Goal: Task Accomplishment & Management: Use online tool/utility

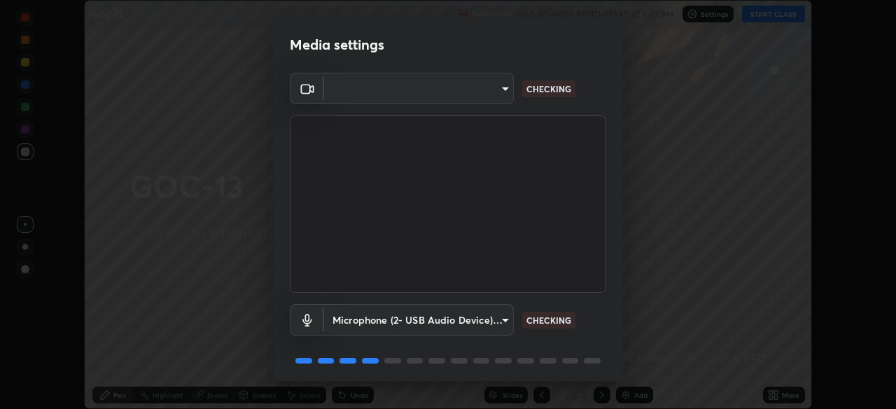
scroll to position [50, 0]
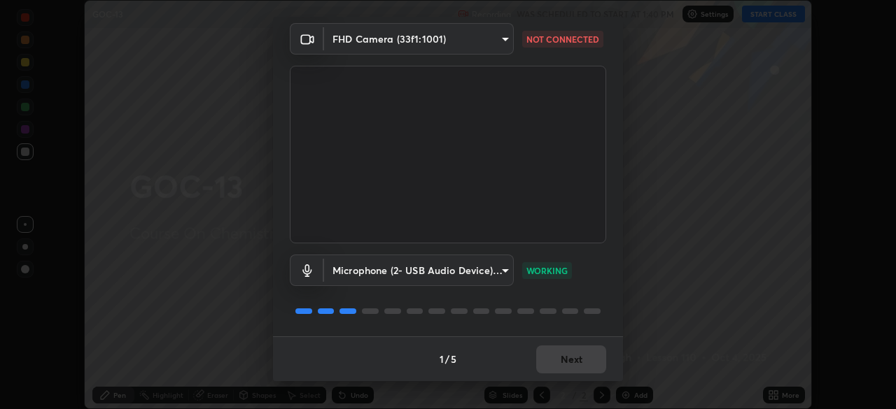
click at [555, 271] on p "WORKING" at bounding box center [546, 271] width 41 height 13
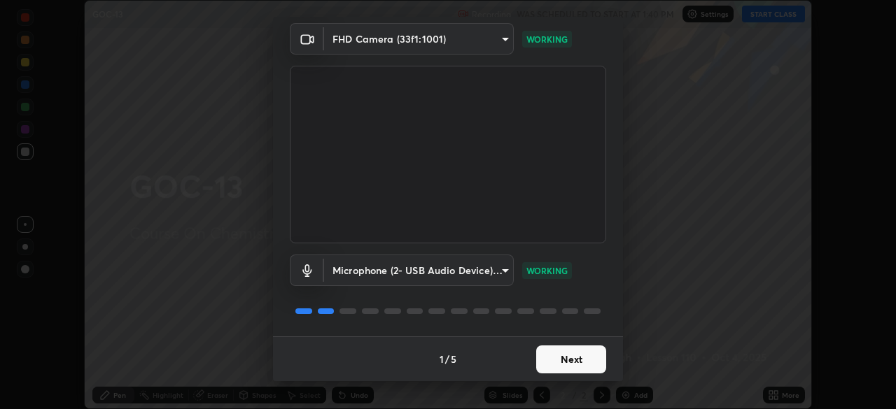
click at [562, 363] on button "Next" at bounding box center [571, 360] width 70 height 28
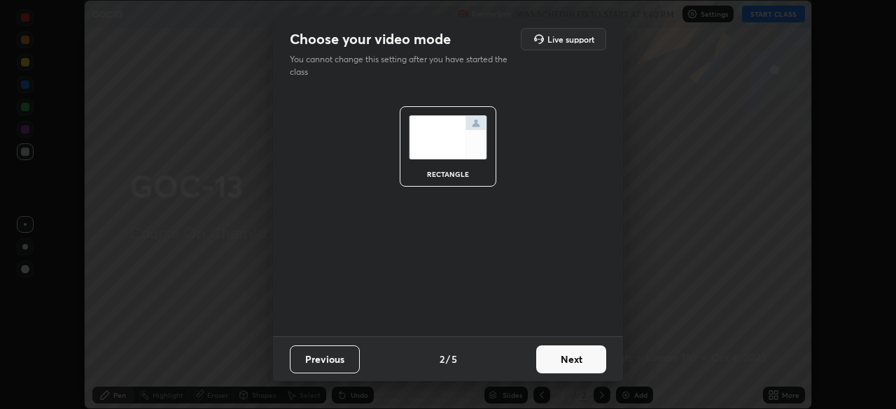
scroll to position [0, 0]
click at [563, 359] on button "Next" at bounding box center [571, 360] width 70 height 28
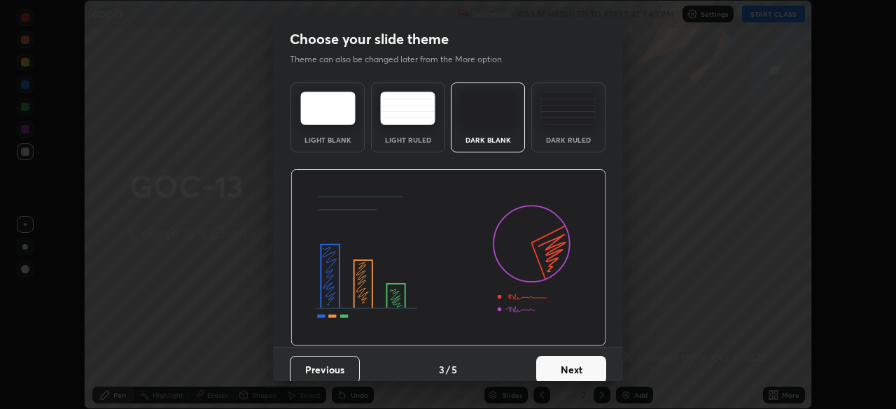
click at [570, 363] on button "Next" at bounding box center [571, 370] width 70 height 28
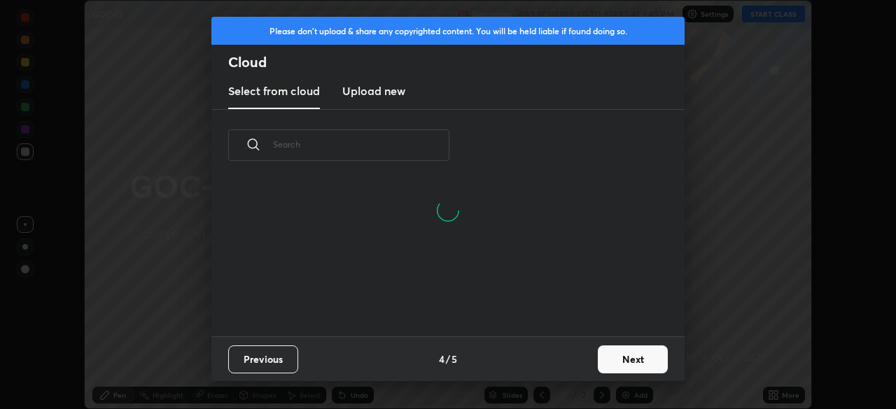
click at [619, 358] on button "Next" at bounding box center [633, 360] width 70 height 28
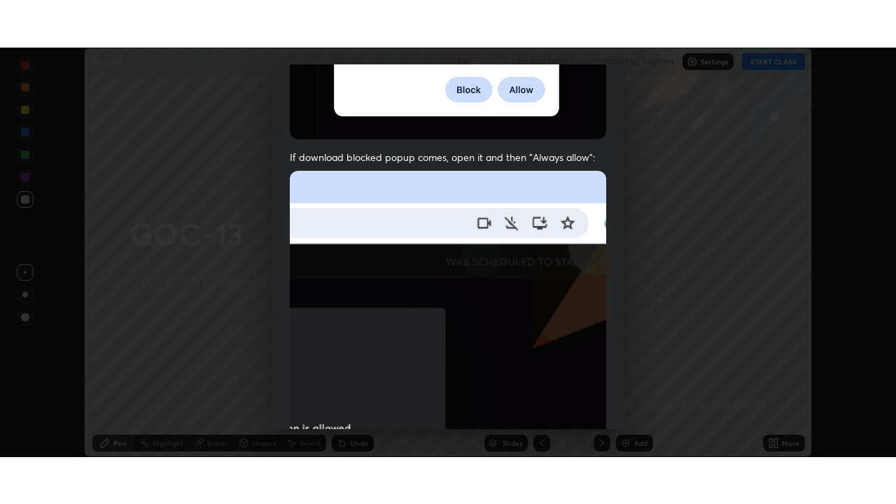
scroll to position [335, 0]
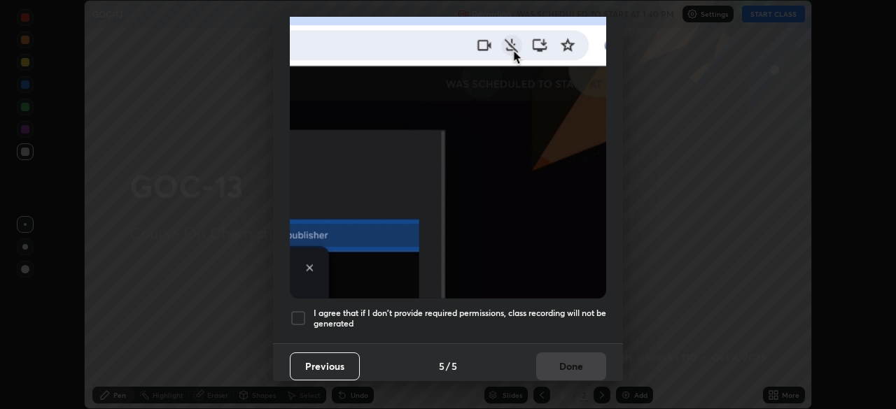
click at [297, 311] on div at bounding box center [298, 318] width 17 height 17
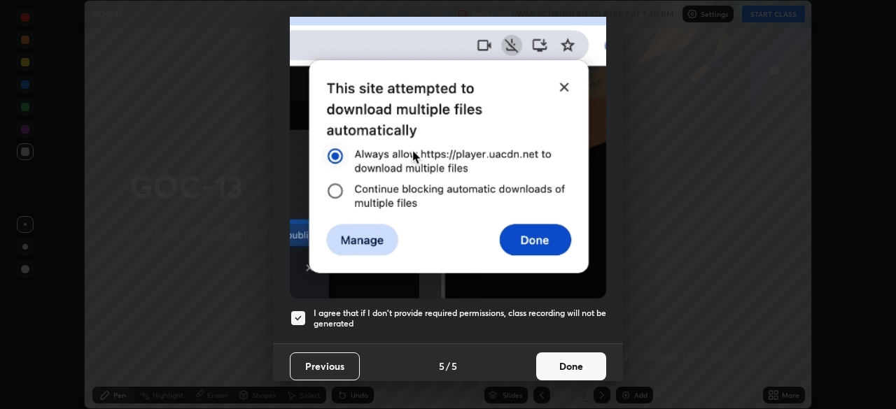
click at [559, 359] on button "Done" at bounding box center [571, 367] width 70 height 28
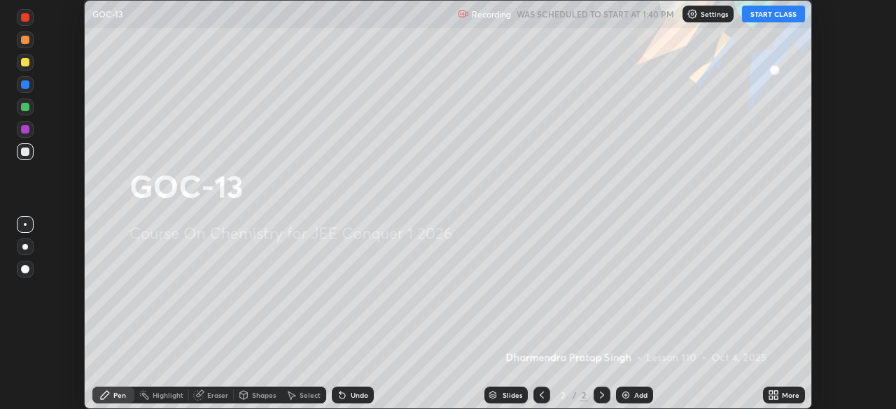
click at [771, 393] on icon at bounding box center [770, 392] width 3 height 3
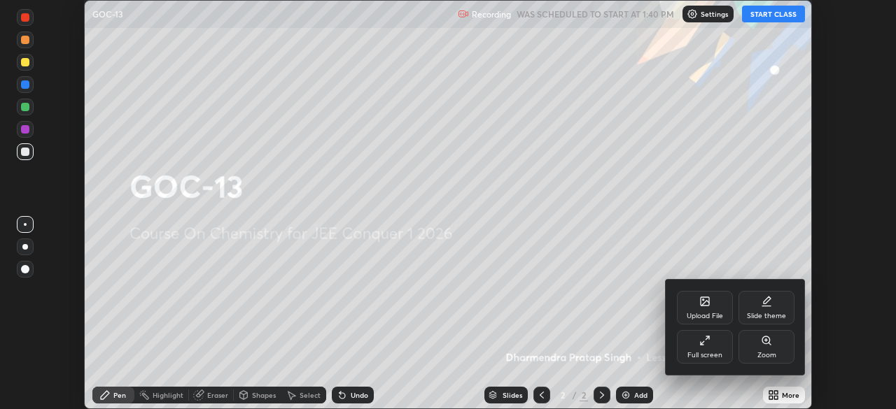
click at [711, 346] on div "Full screen" at bounding box center [705, 347] width 56 height 34
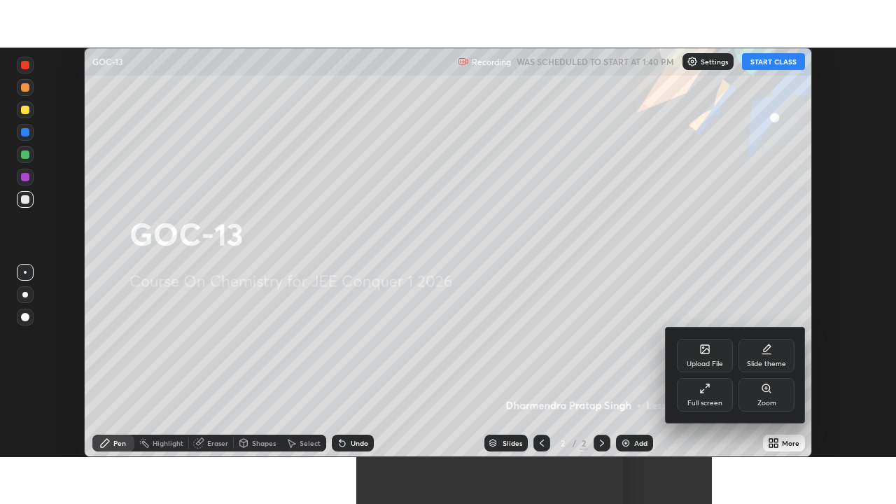
scroll to position [504, 896]
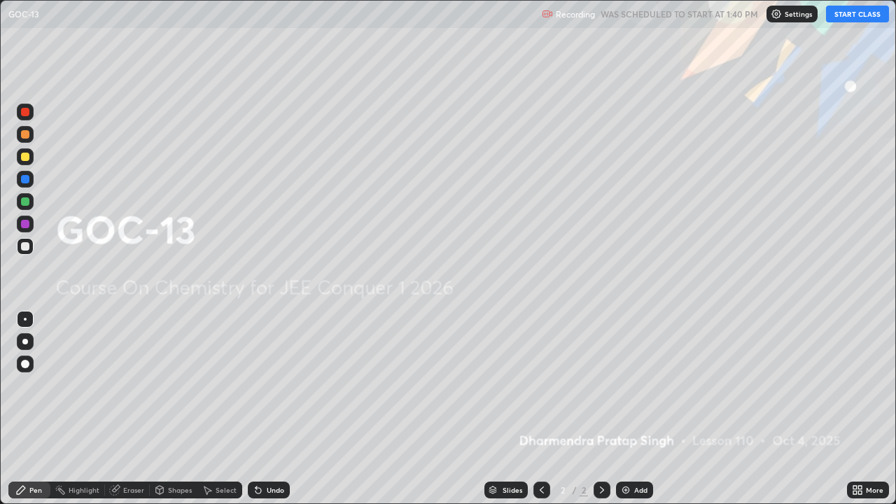
click at [857, 14] on button "START CLASS" at bounding box center [857, 14] width 63 height 17
click at [628, 409] on img at bounding box center [625, 489] width 11 height 11
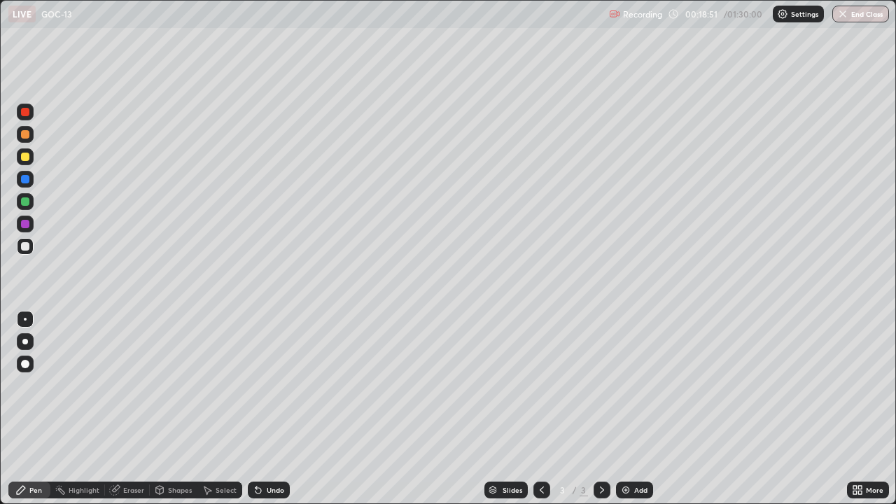
click at [633, 409] on div "Add" at bounding box center [634, 490] width 37 height 17
click at [643, 409] on div "Add" at bounding box center [634, 490] width 37 height 17
click at [631, 409] on div "Add" at bounding box center [634, 490] width 37 height 17
click at [638, 409] on div "Add" at bounding box center [634, 490] width 37 height 17
click at [225, 409] on div "Select" at bounding box center [226, 489] width 21 height 7
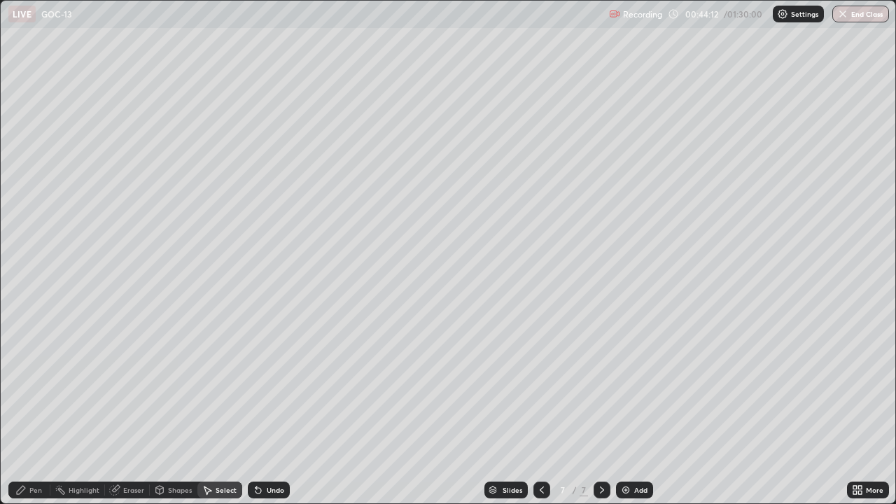
click at [144, 409] on div "Eraser" at bounding box center [127, 490] width 45 height 17
click at [43, 409] on div "Pen" at bounding box center [29, 490] width 42 height 17
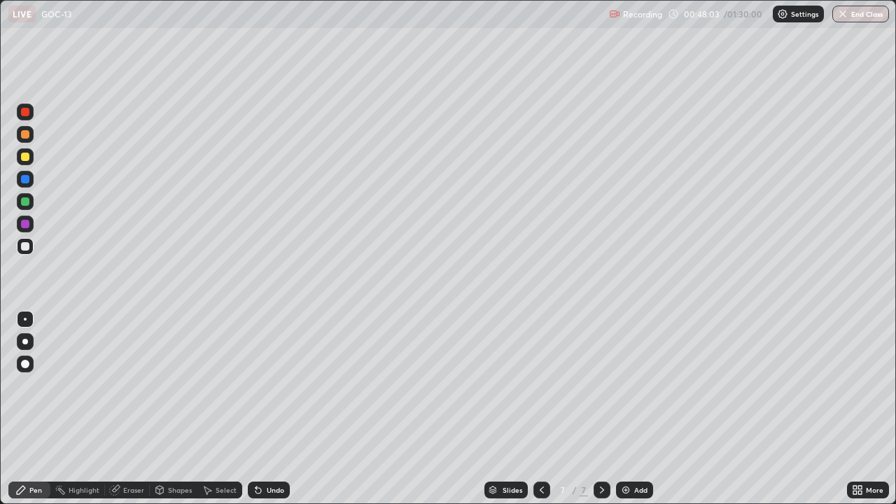
click at [540, 409] on icon at bounding box center [541, 489] width 11 height 11
click at [535, 409] on div at bounding box center [541, 490] width 17 height 17
click at [540, 409] on icon at bounding box center [541, 489] width 11 height 11
click at [601, 409] on icon at bounding box center [601, 489] width 11 height 11
click at [602, 409] on icon at bounding box center [601, 489] width 11 height 11
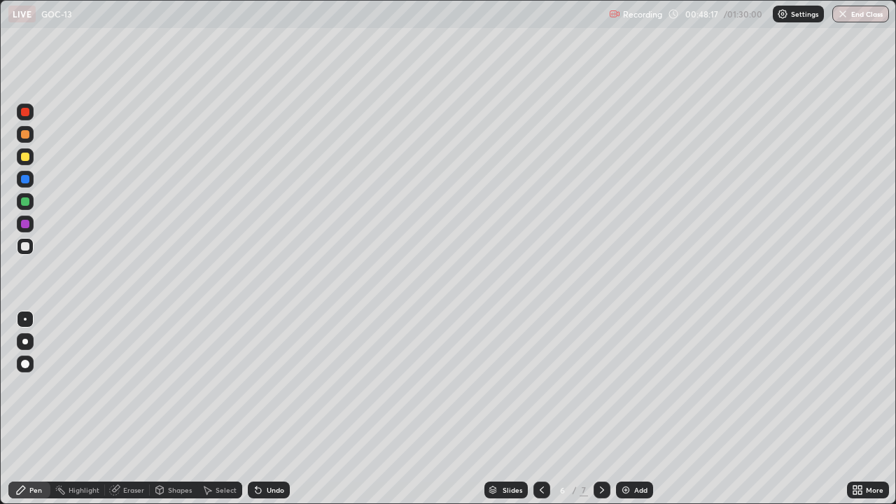
click at [601, 409] on icon at bounding box center [601, 489] width 11 height 11
click at [598, 409] on icon at bounding box center [601, 489] width 11 height 11
click at [136, 409] on div "Eraser" at bounding box center [127, 490] width 45 height 17
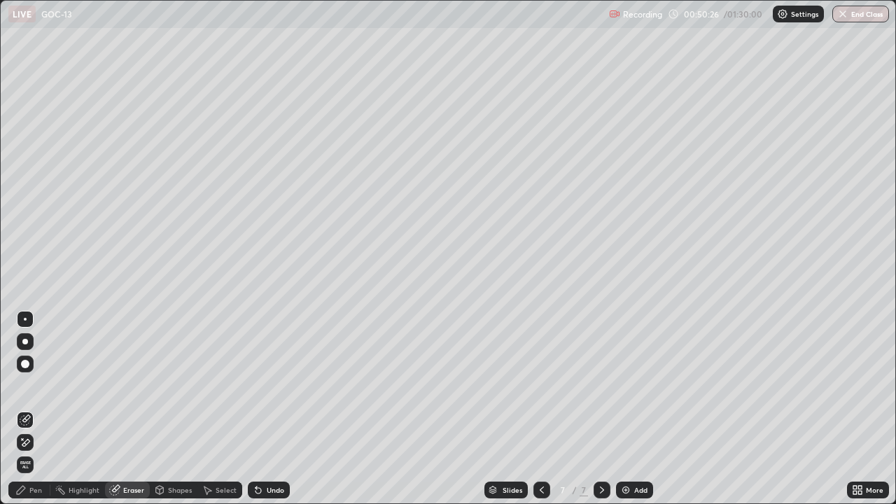
click at [44, 409] on div "Pen" at bounding box center [29, 490] width 42 height 17
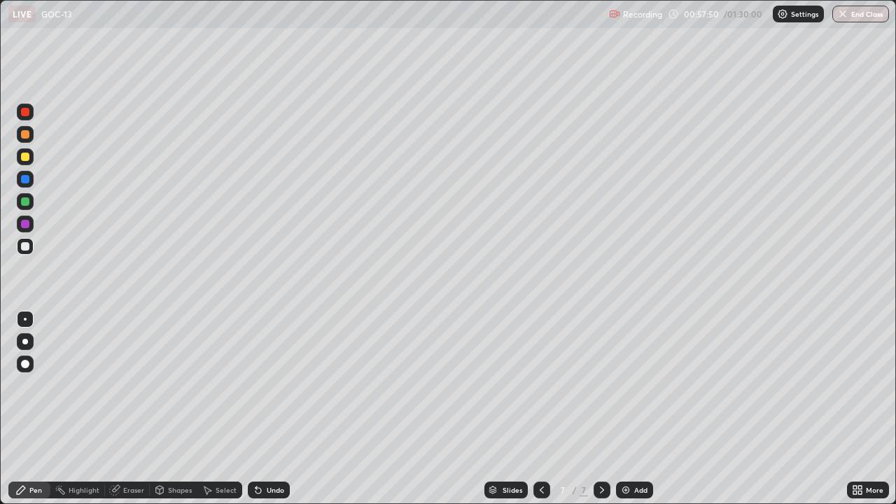
click at [636, 409] on div "Add" at bounding box center [634, 490] width 37 height 17
click at [631, 409] on div "Add" at bounding box center [634, 490] width 37 height 17
click at [636, 409] on div "Add" at bounding box center [634, 490] width 37 height 17
click at [137, 409] on div "Eraser" at bounding box center [127, 490] width 45 height 17
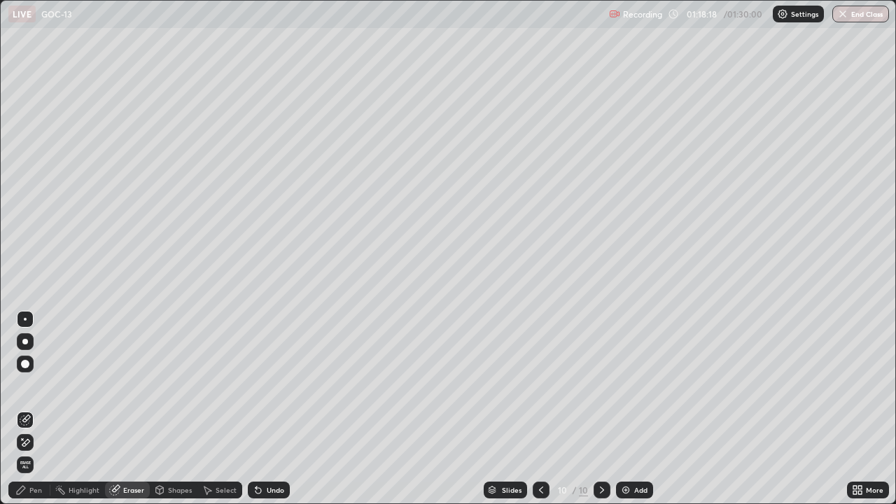
click at [41, 409] on div "Pen" at bounding box center [35, 489] width 13 height 7
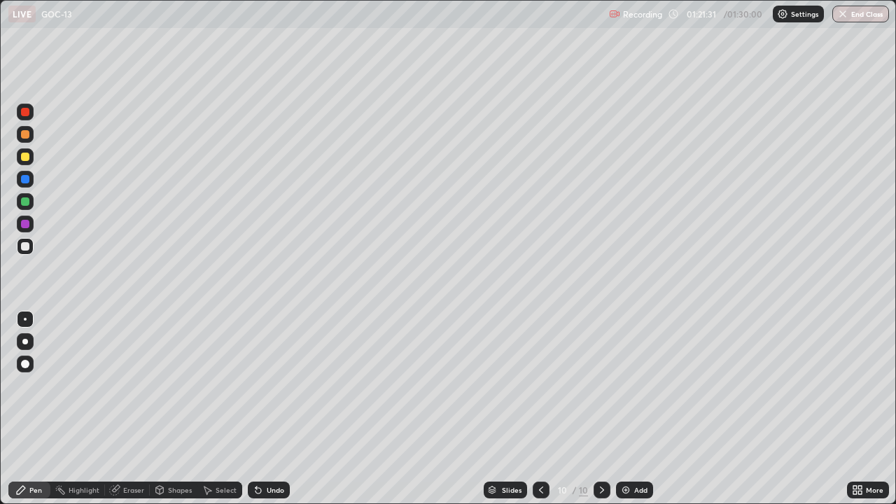
click at [129, 409] on div "Eraser" at bounding box center [133, 489] width 21 height 7
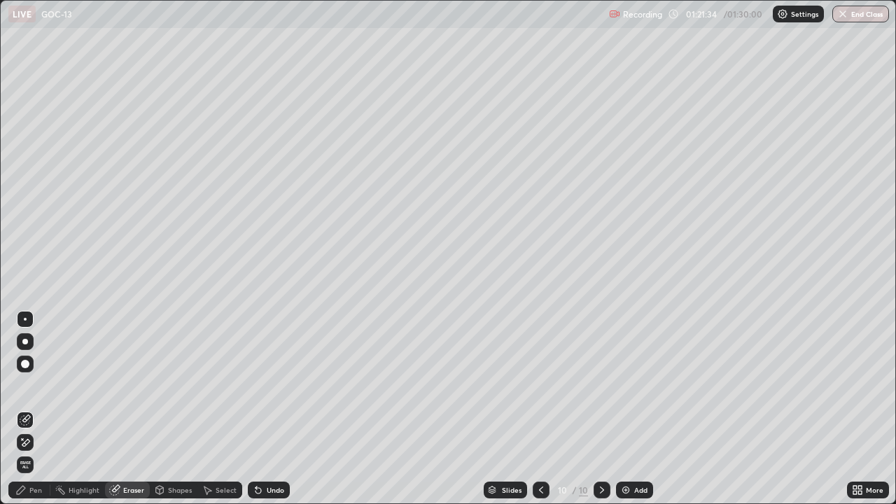
click at [38, 409] on div "Pen" at bounding box center [29, 490] width 42 height 17
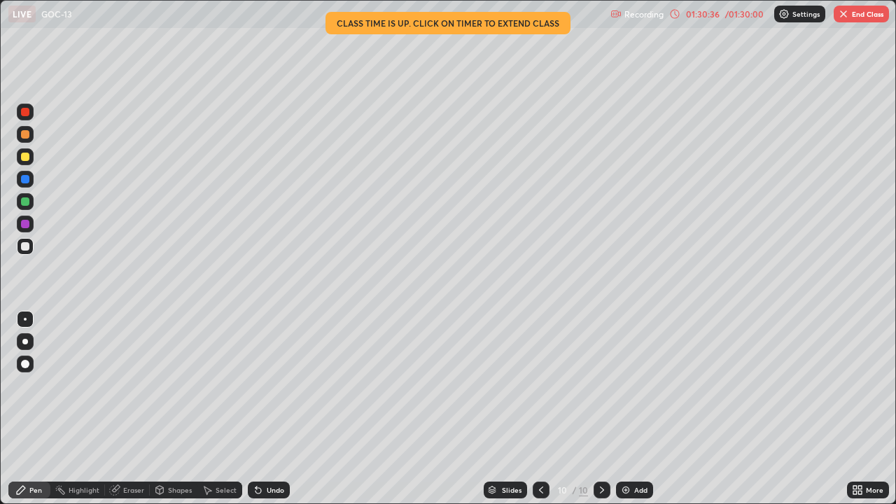
click at [706, 17] on div "01:30:36" at bounding box center [702, 14] width 39 height 8
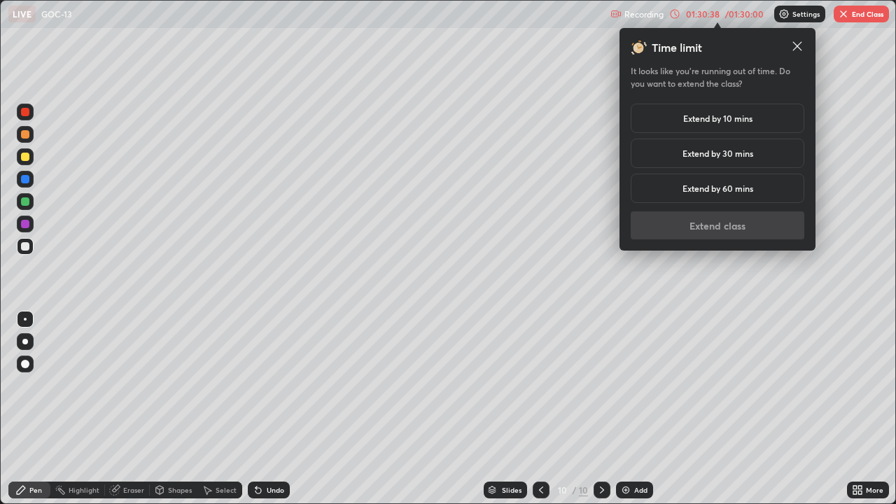
click at [717, 118] on h5 "Extend by 10 mins" at bounding box center [717, 118] width 69 height 13
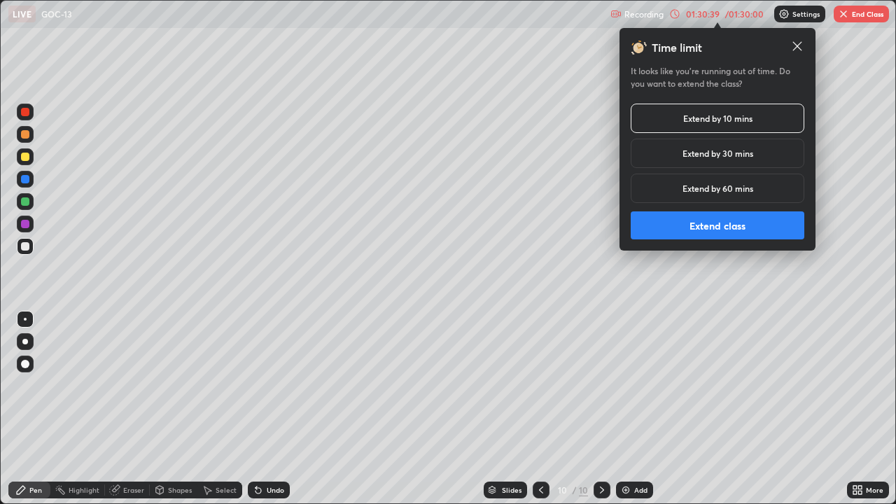
click at [712, 229] on button "Extend class" at bounding box center [718, 225] width 174 height 28
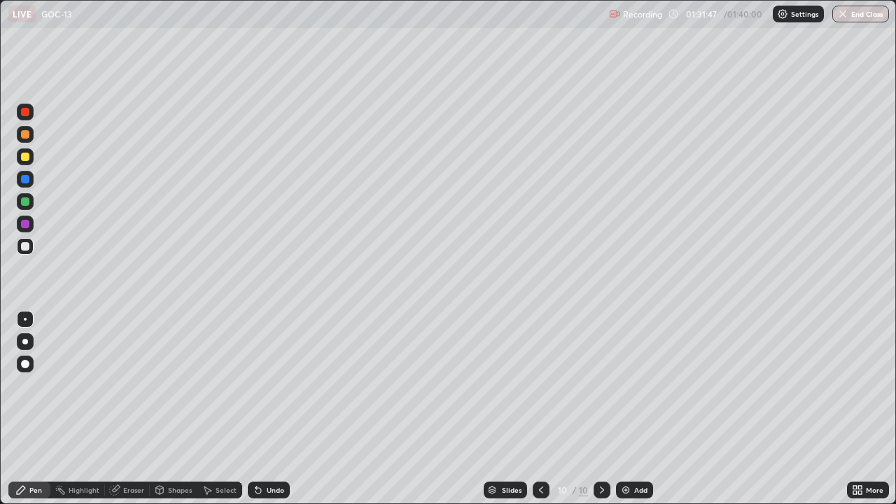
click at [632, 409] on div "Add" at bounding box center [634, 490] width 37 height 17
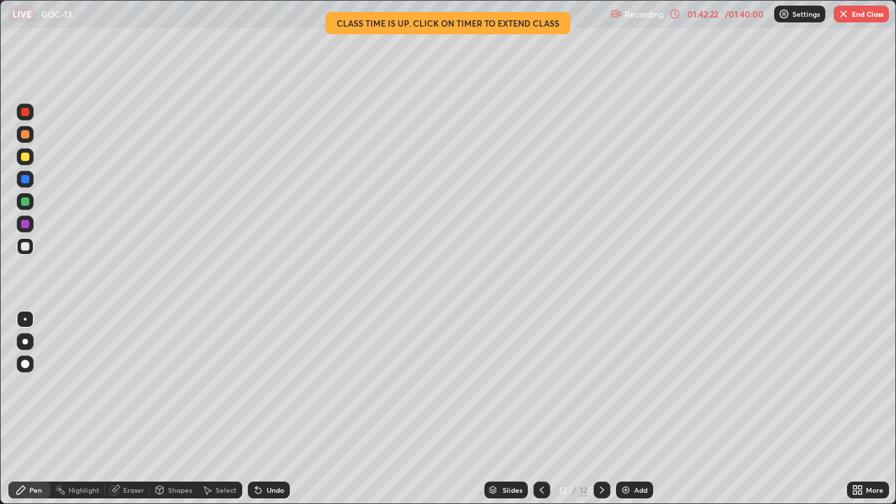
click at [853, 17] on button "End Class" at bounding box center [861, 14] width 55 height 17
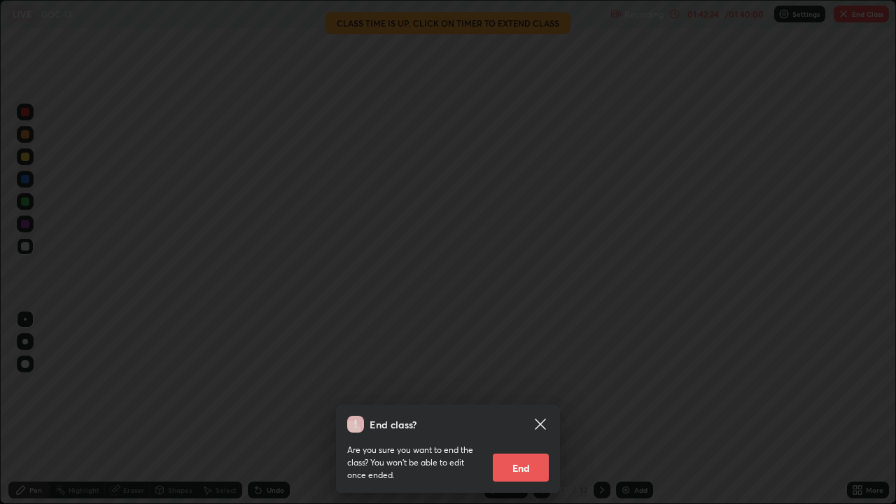
click at [532, 409] on button "End" at bounding box center [521, 468] width 56 height 28
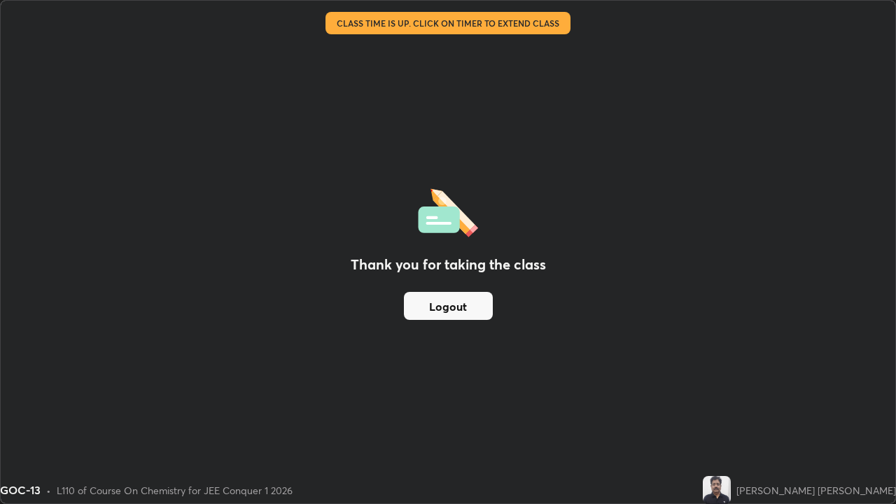
click at [462, 302] on button "Logout" at bounding box center [448, 306] width 89 height 28
